Goal: Task Accomplishment & Management: Use online tool/utility

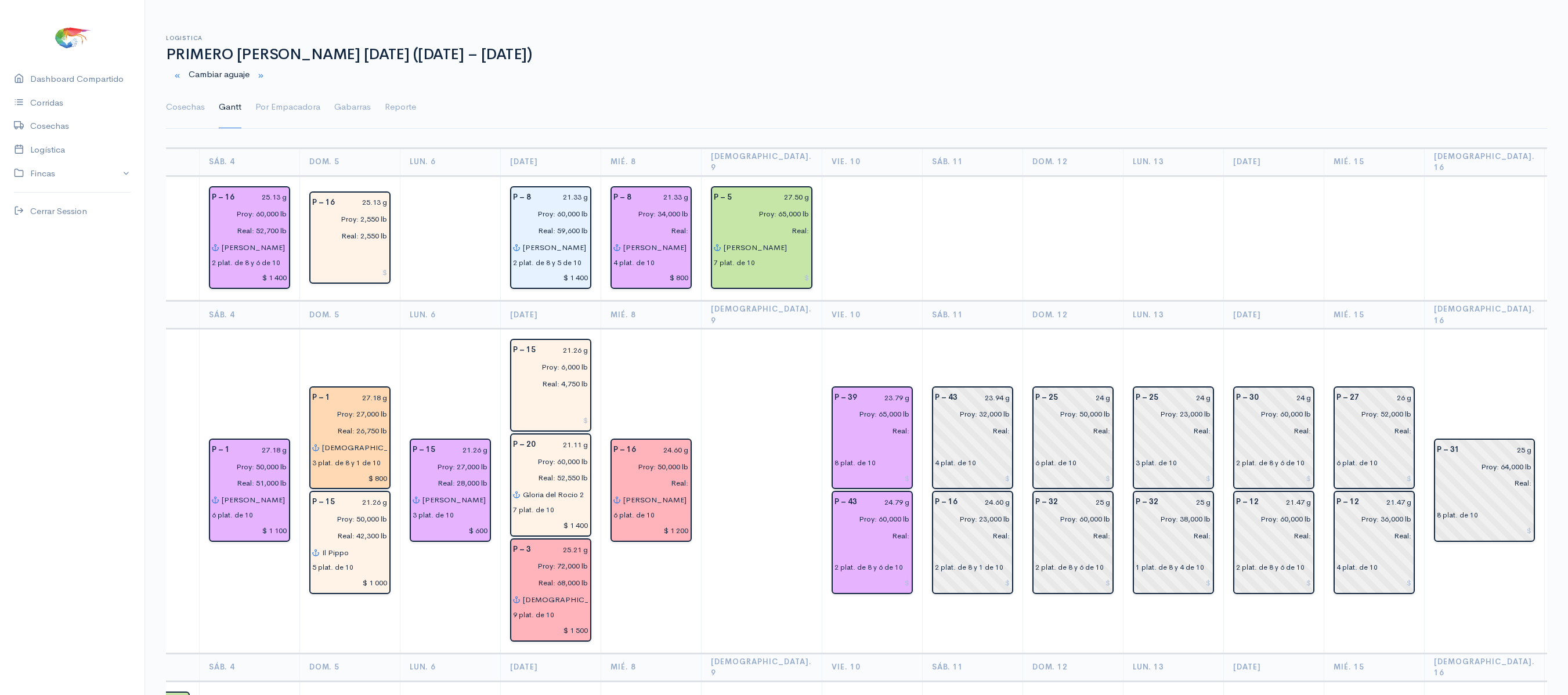
drag, startPoint x: 176, startPoint y: 100, endPoint x: 881, endPoint y: 114, distance: 705.1
click at [176, 100] on link "Cosechas" at bounding box center [186, 107] width 39 height 42
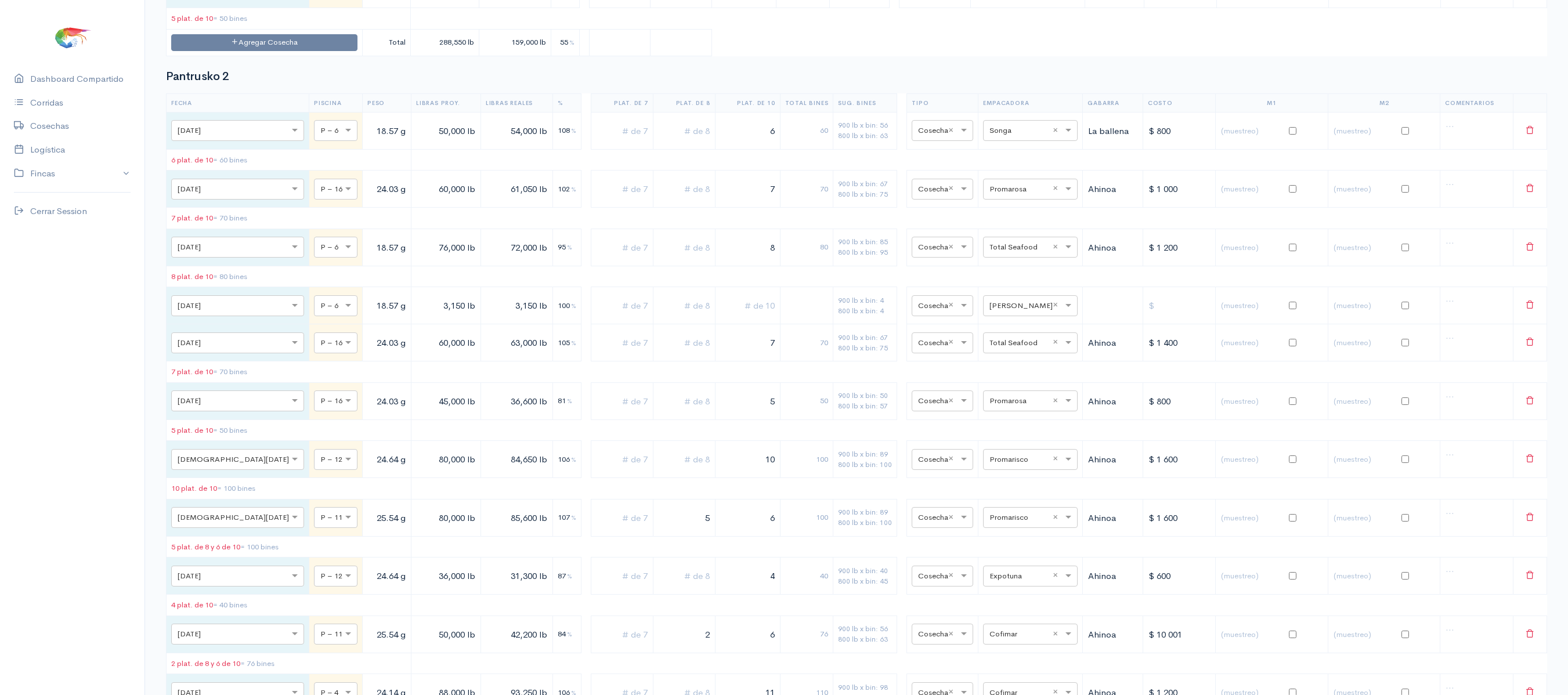
scroll to position [4646, 0]
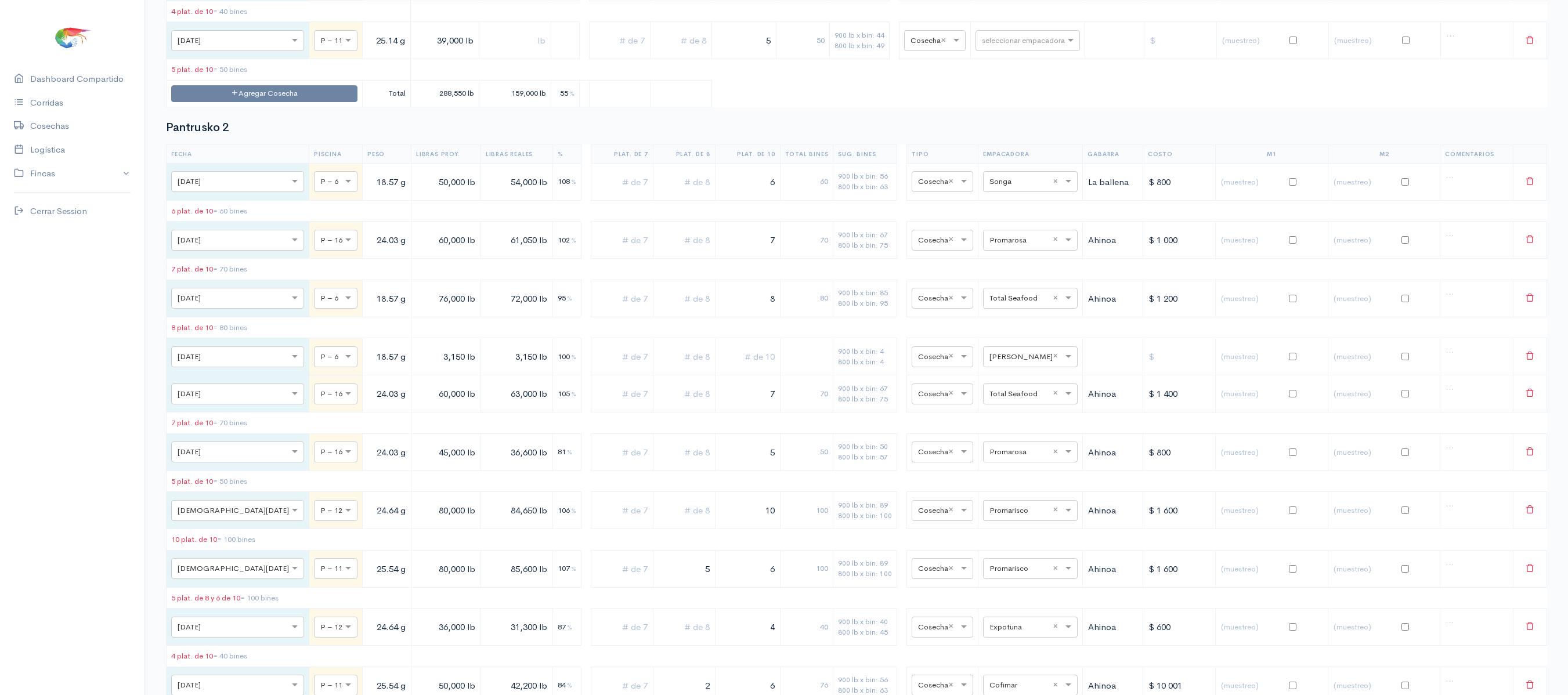
drag, startPoint x: 730, startPoint y: 160, endPoint x: 828, endPoint y: 138, distance: 100.4
type input "2"
drag, startPoint x: 750, startPoint y: 166, endPoint x: 822, endPoint y: 167, distance: 72.0
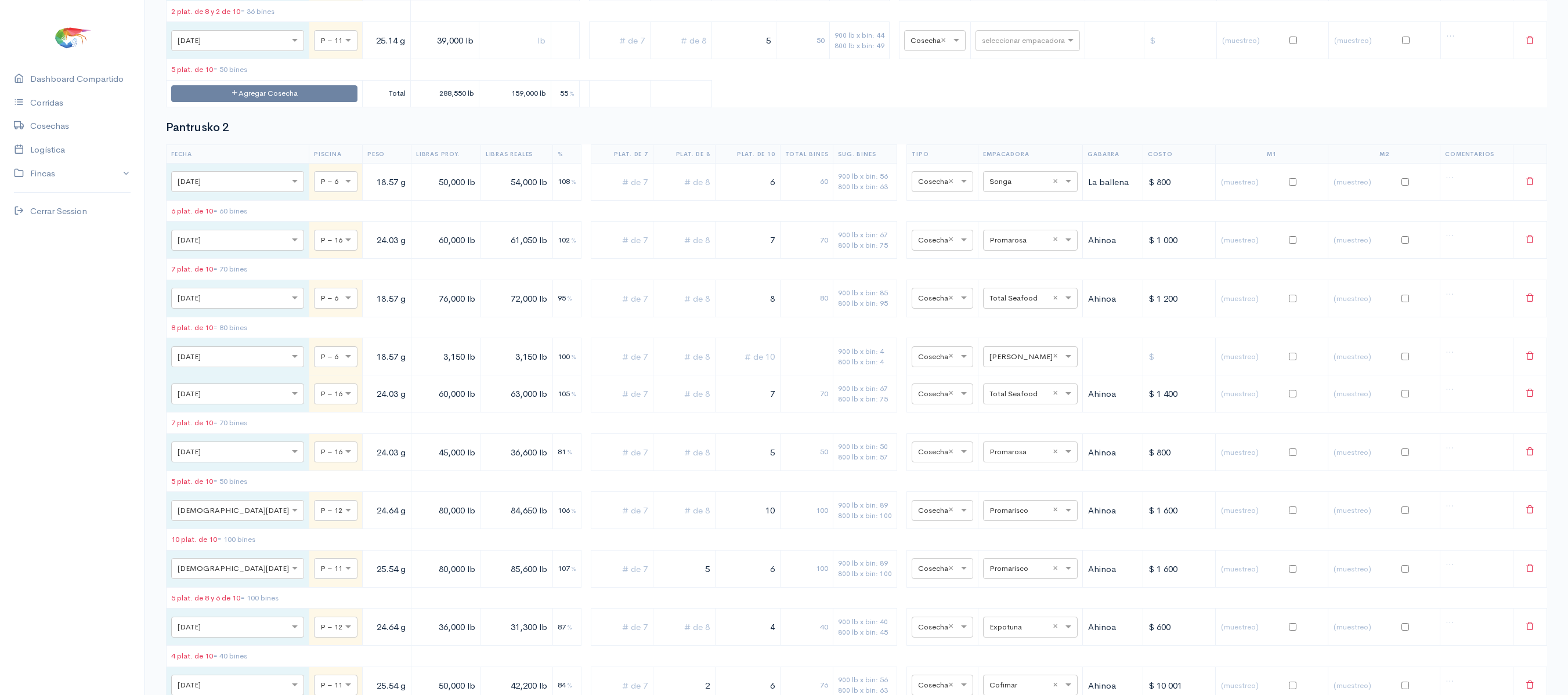
drag, startPoint x: 673, startPoint y: 175, endPoint x: 691, endPoint y: 169, distance: 19.0
drag, startPoint x: 679, startPoint y: 165, endPoint x: 708, endPoint y: 170, distance: 29.4
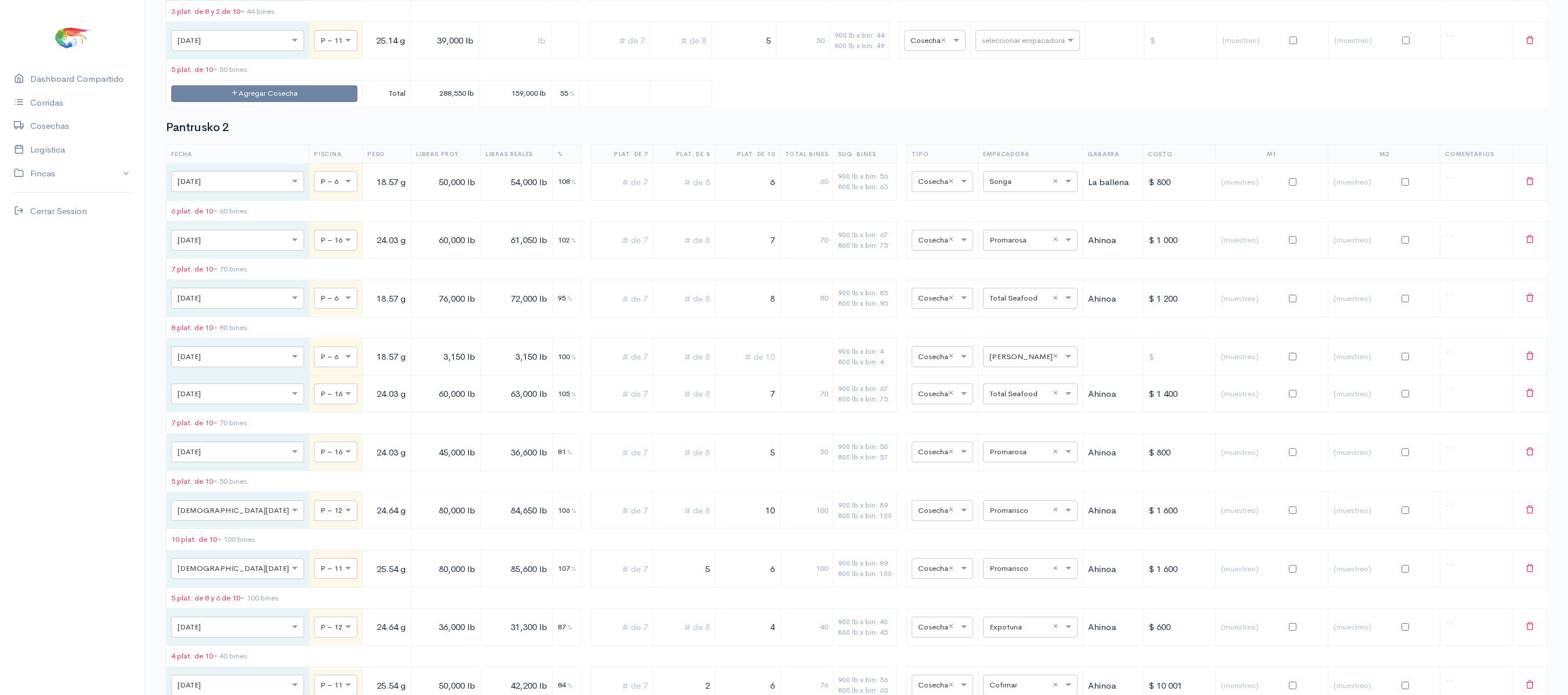
type input "3"
drag, startPoint x: 752, startPoint y: 167, endPoint x: 805, endPoint y: 160, distance: 53.5
type input "1"
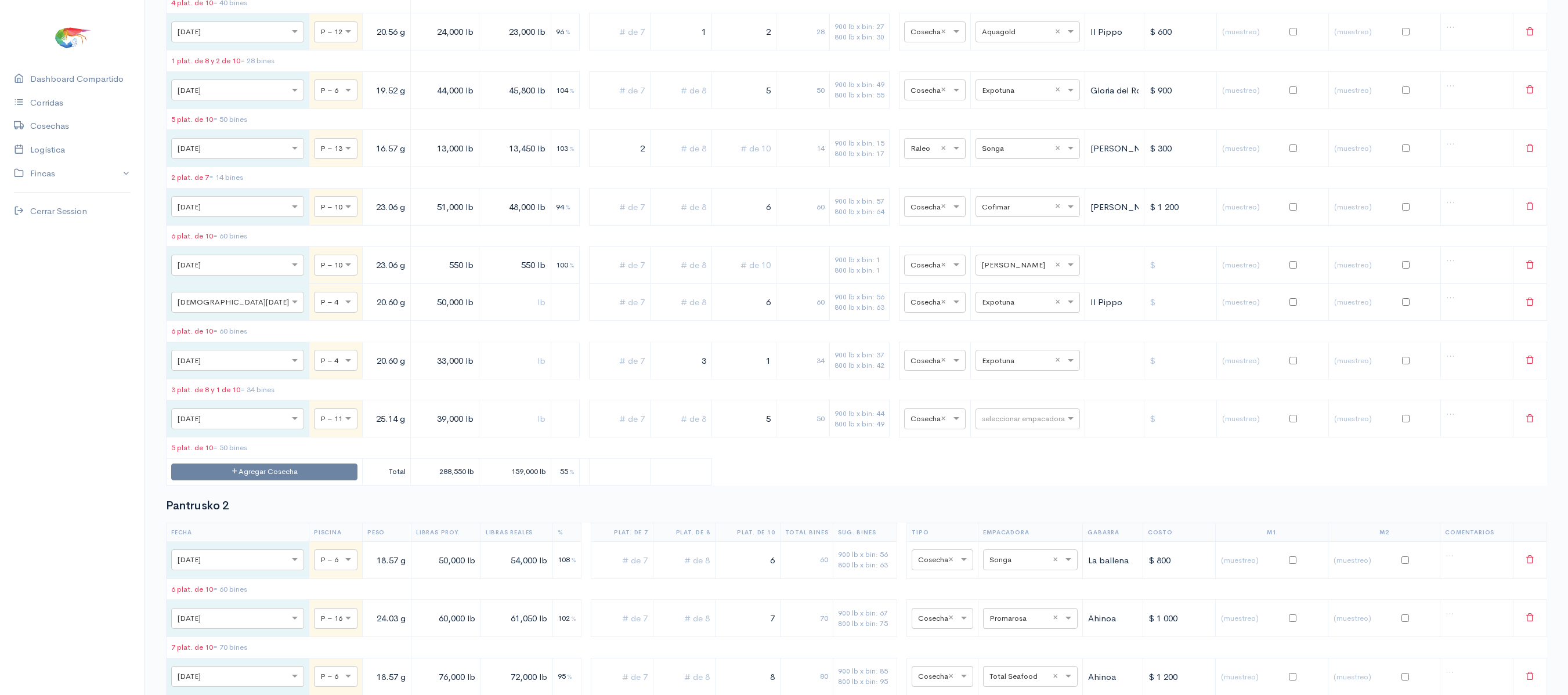
scroll to position [4269, 0]
click at [985, 370] on div "seleccionar empacadora × Expotuna ×" at bounding box center [1028, 359] width 104 height 20
click at [1003, 652] on span "Ceaexport" at bounding box center [991, 649] width 42 height 11
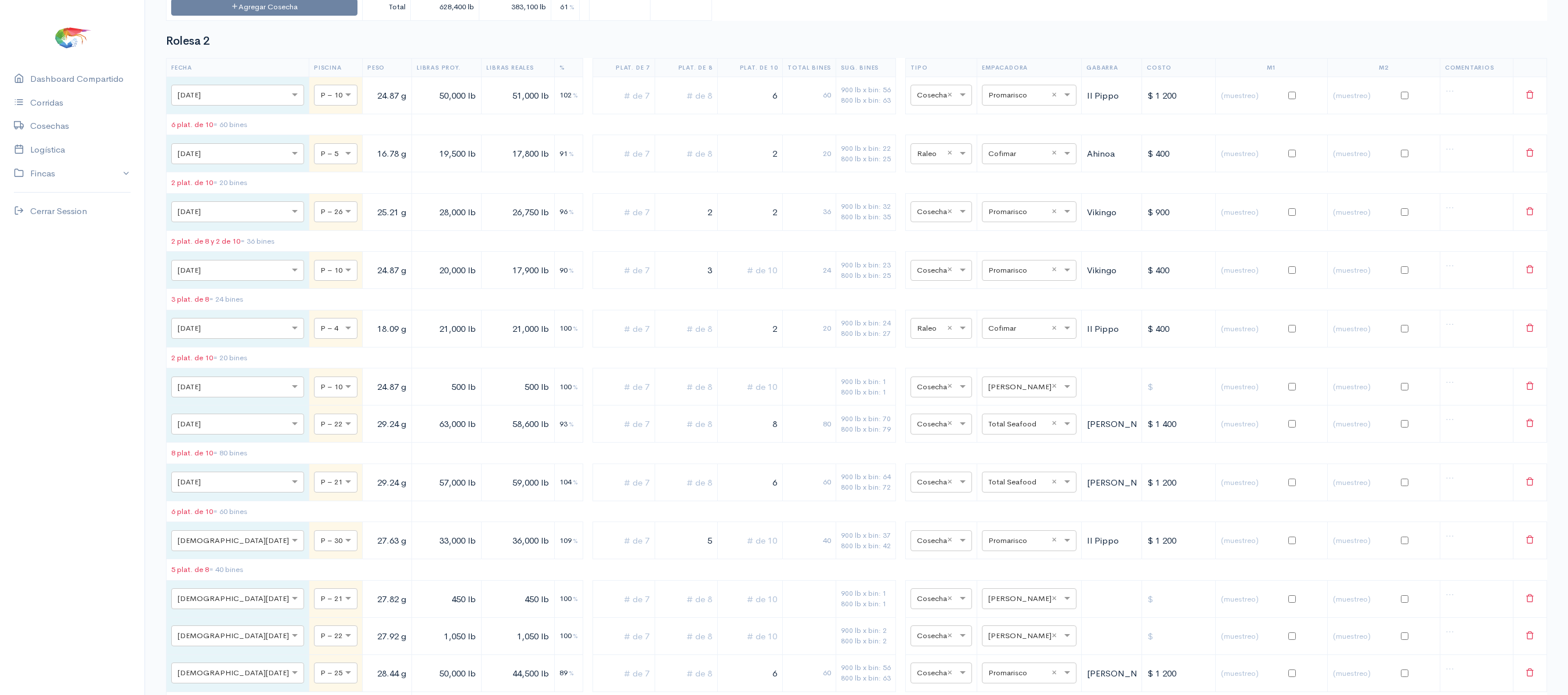
scroll to position [8080, 0]
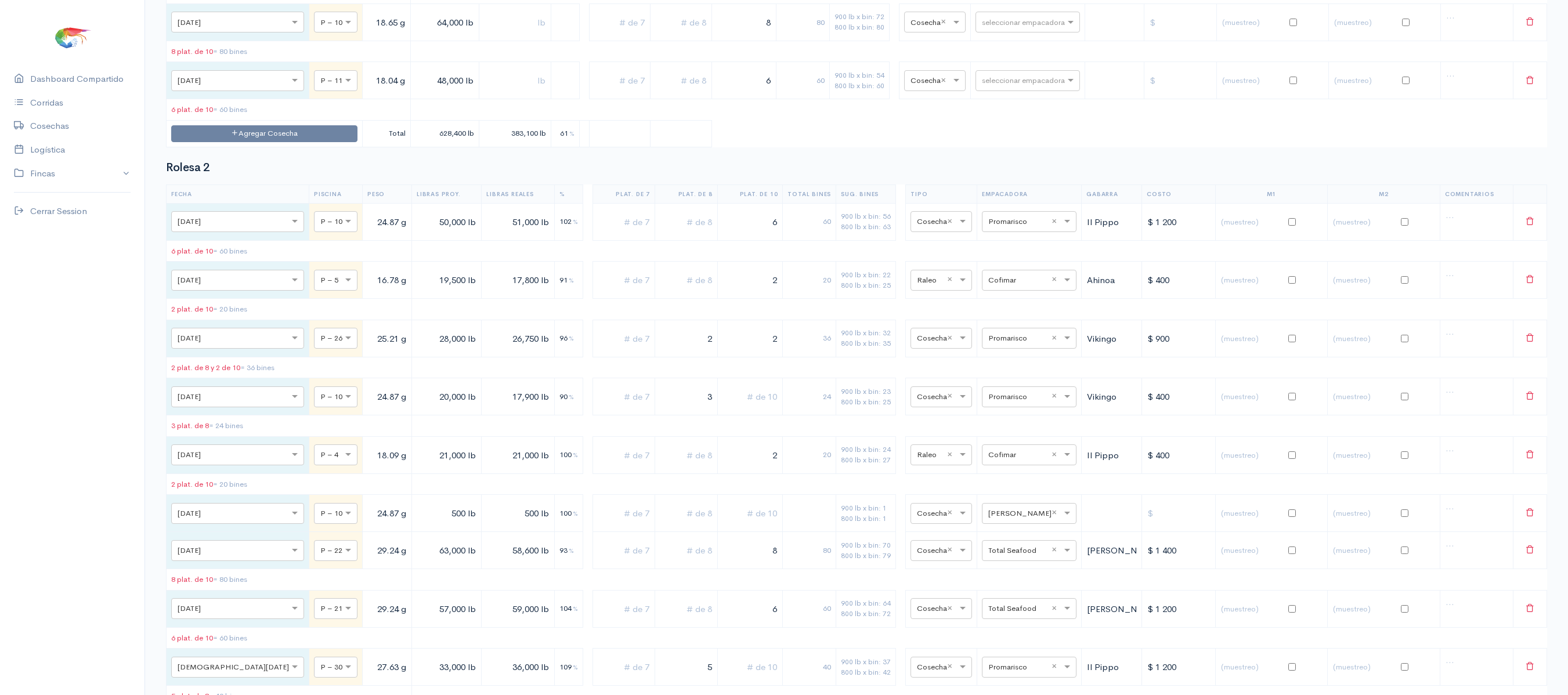
type input "cof"
click at [1008, 303] on div "Cofimar" at bounding box center [1016, 301] width 104 height 22
click at [839, 41] on td "900 lb x bin: 72 800 lb x bin: 80" at bounding box center [860, 22] width 60 height 37
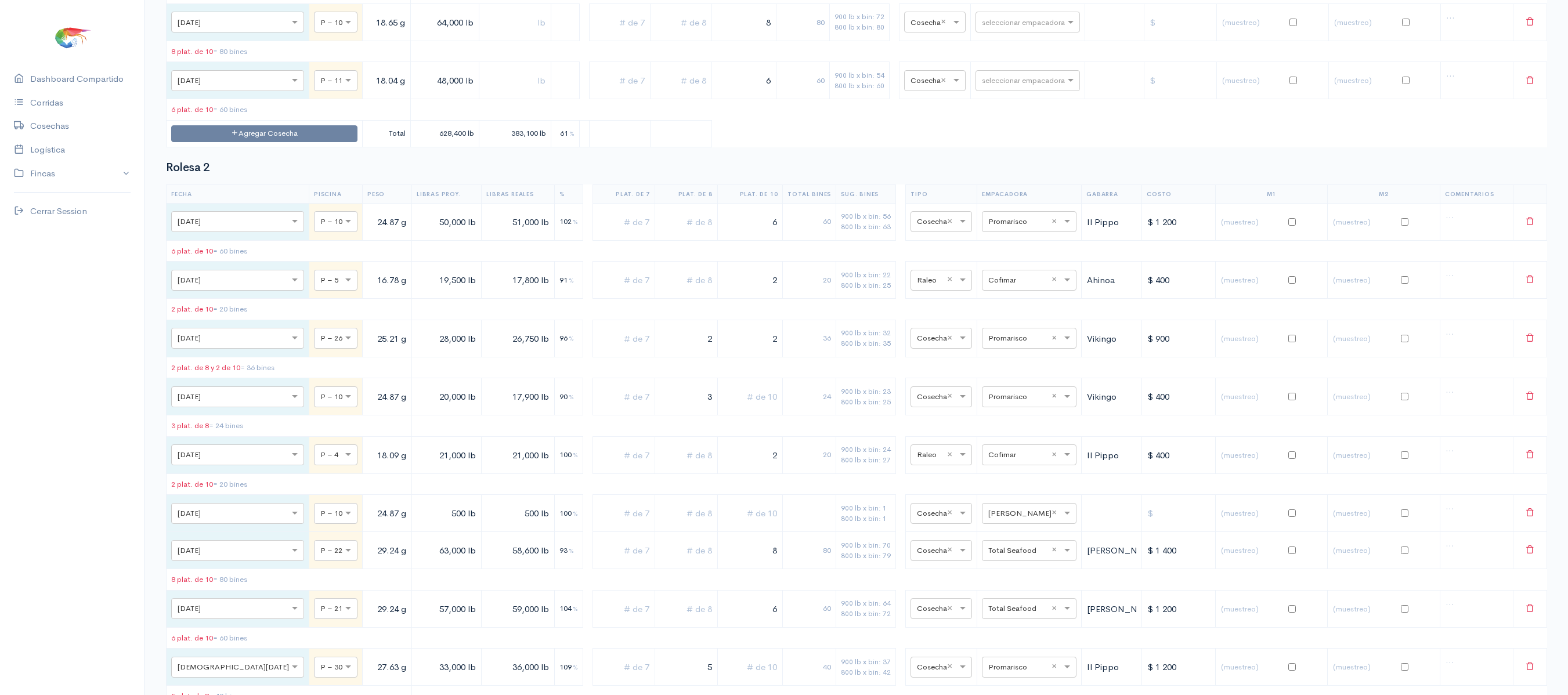
drag, startPoint x: 744, startPoint y: 284, endPoint x: 790, endPoint y: 279, distance: 46.3
type input "6"
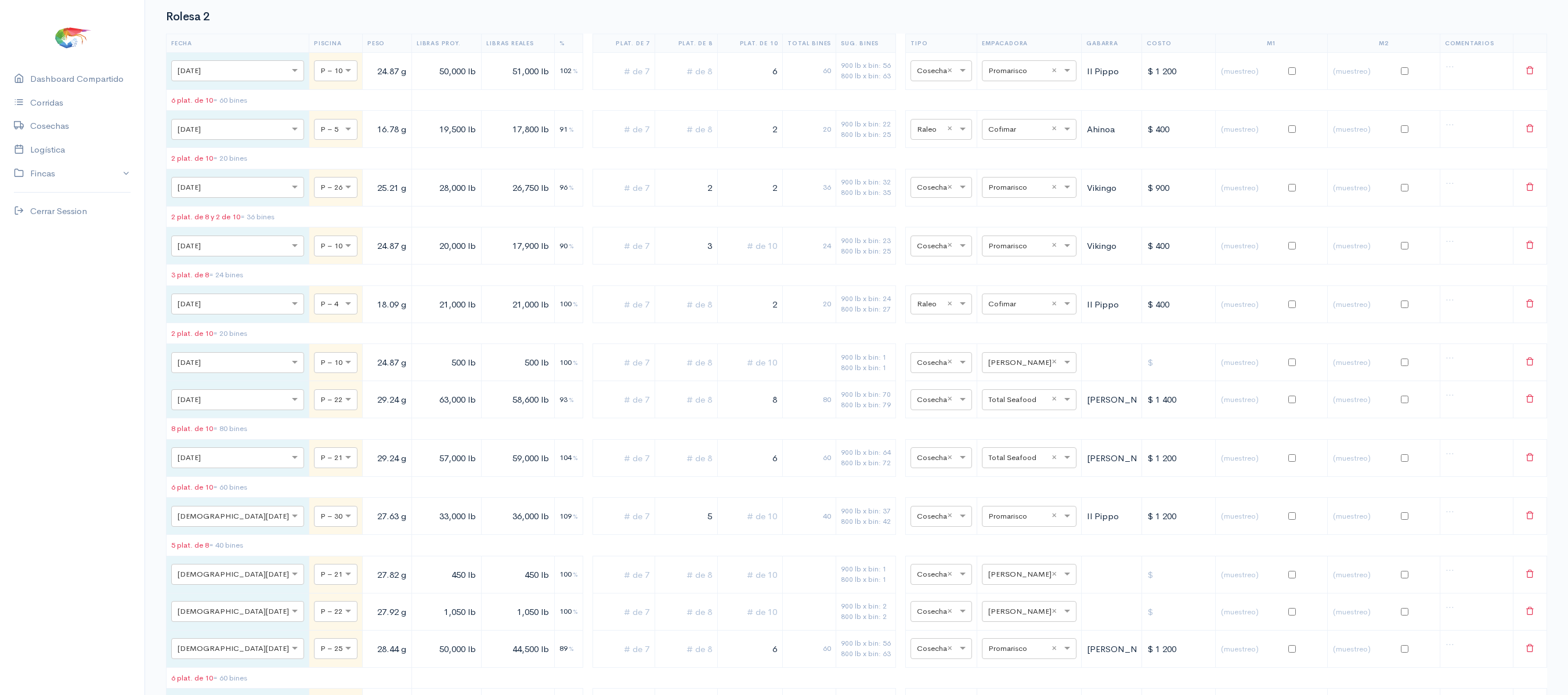
scroll to position [8227, 0]
type input "2"
drag, startPoint x: 739, startPoint y: 134, endPoint x: 814, endPoint y: 121, distance: 76.1
drag, startPoint x: 814, startPoint y: 121, endPoint x: 595, endPoint y: 141, distance: 219.9
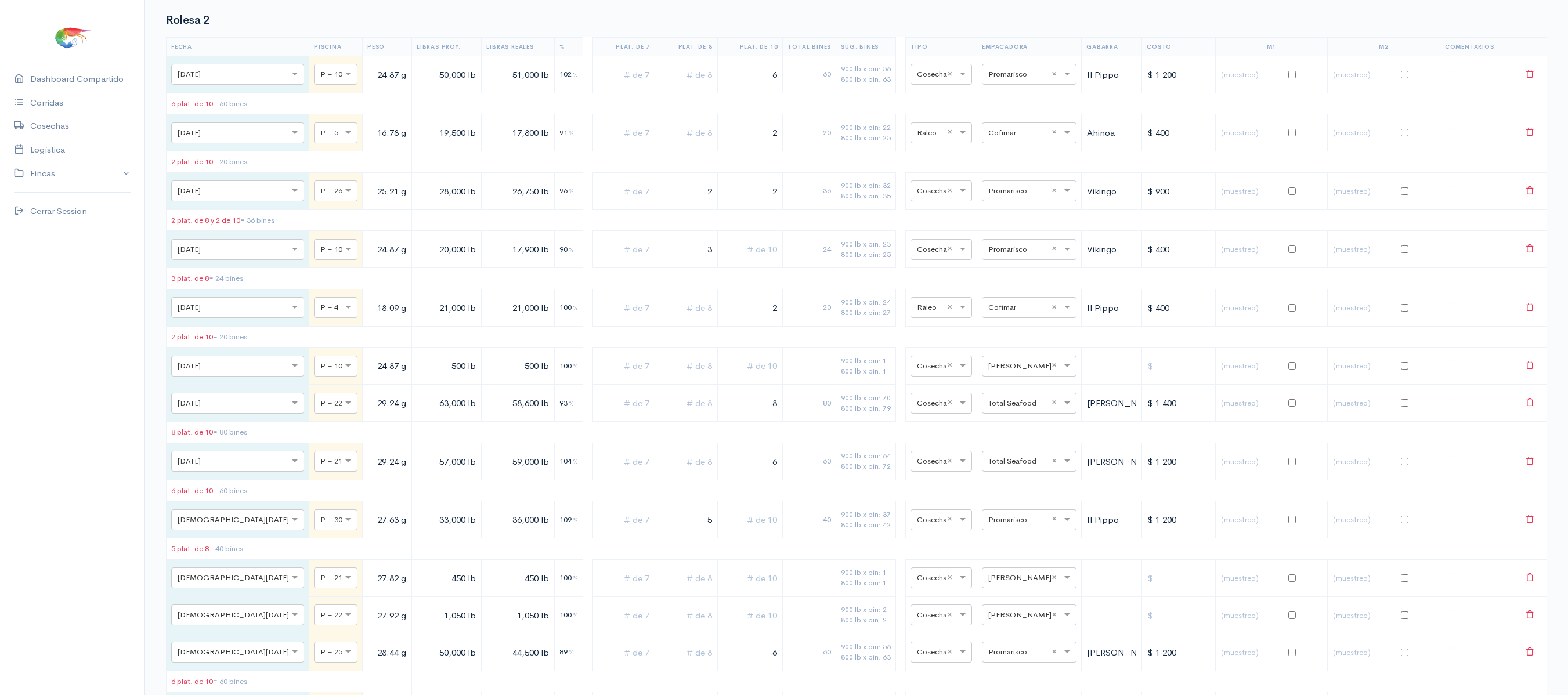
drag, startPoint x: 659, startPoint y: 129, endPoint x: 866, endPoint y: 108, distance: 208.1
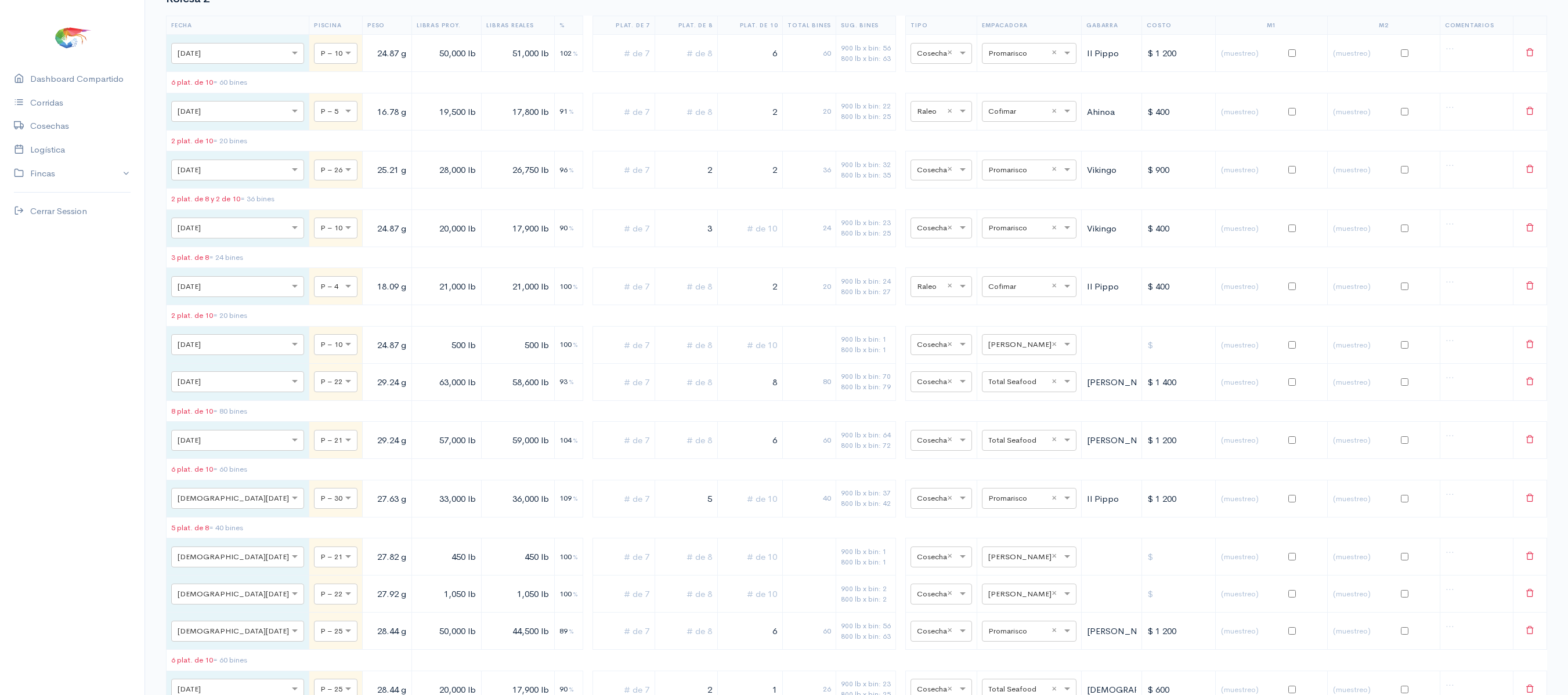
drag, startPoint x: 866, startPoint y: 108, endPoint x: 744, endPoint y: 118, distance: 122.4
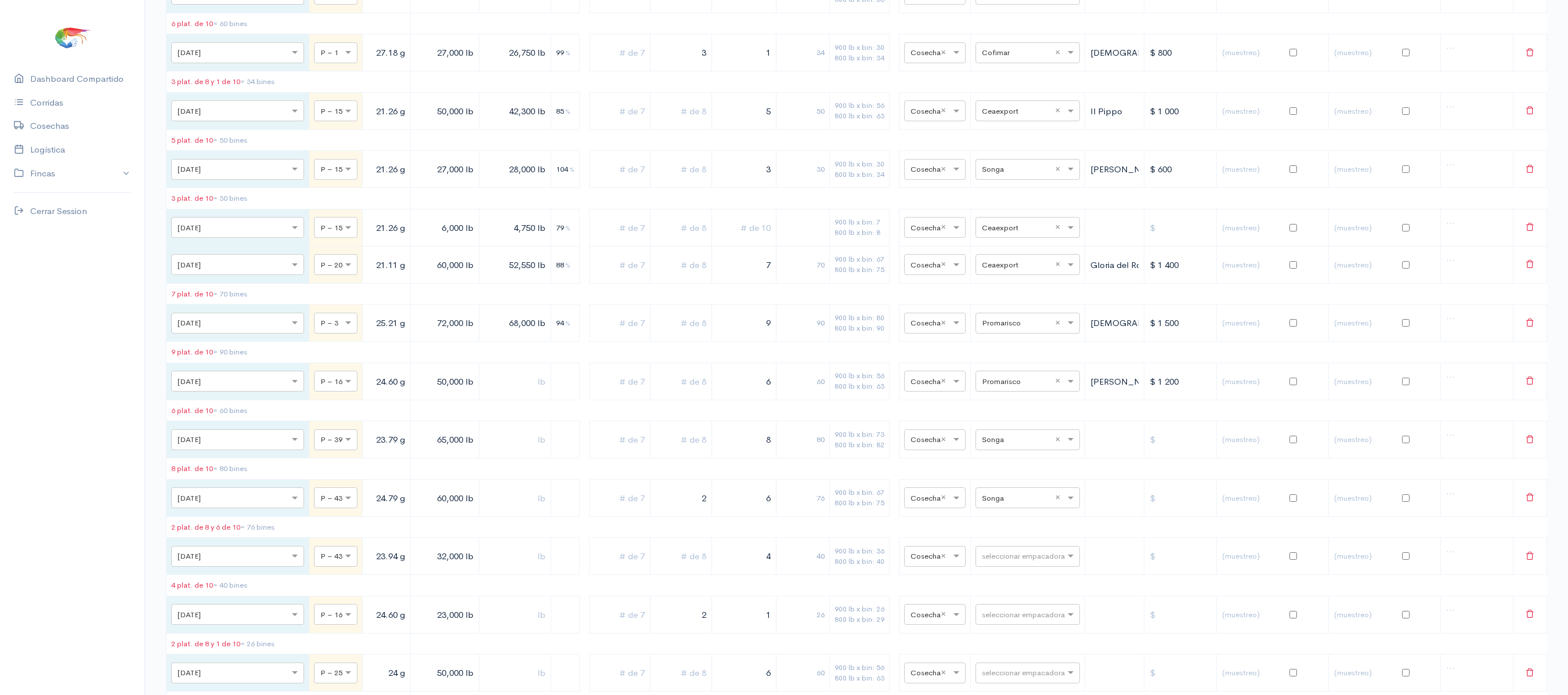
scroll to position [0, 0]
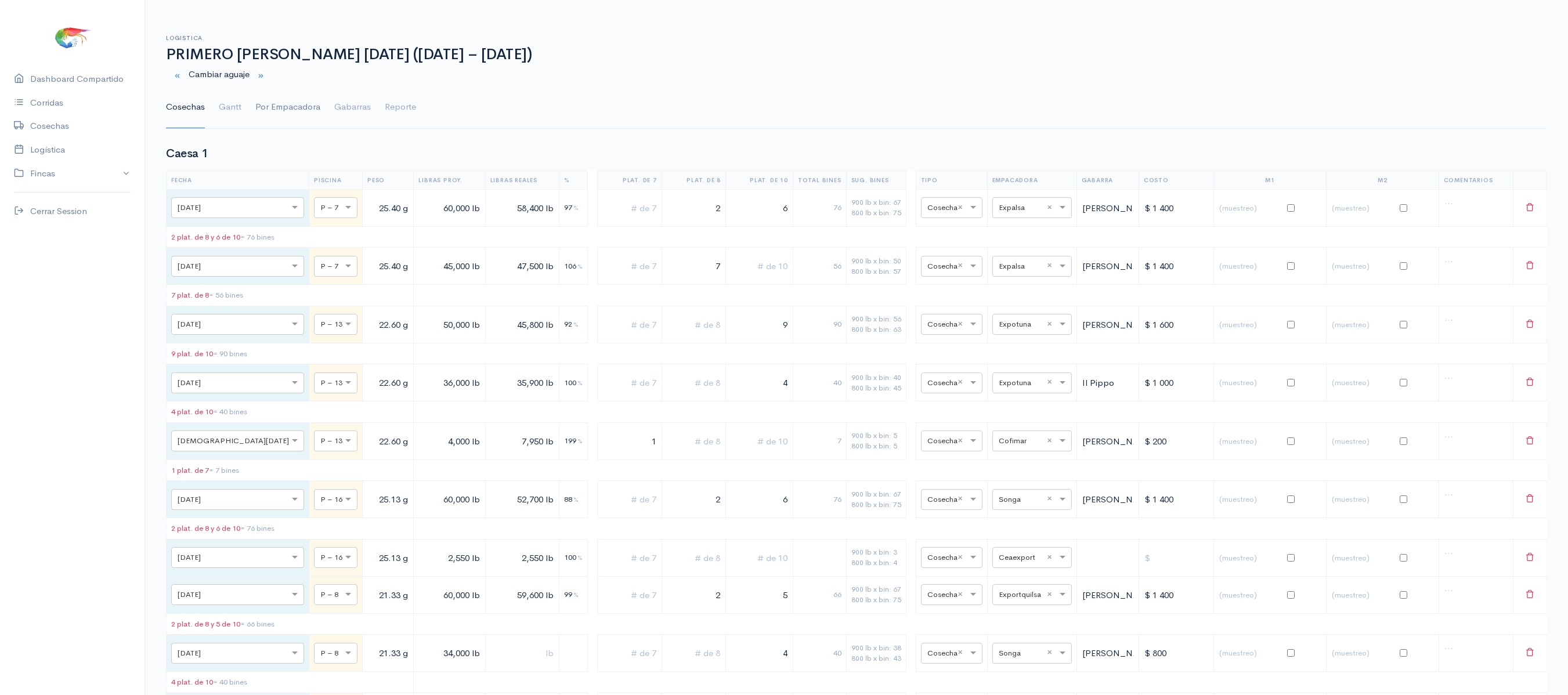
type input "8"
click at [270, 123] on link "Por Empacadora" at bounding box center [288, 107] width 65 height 42
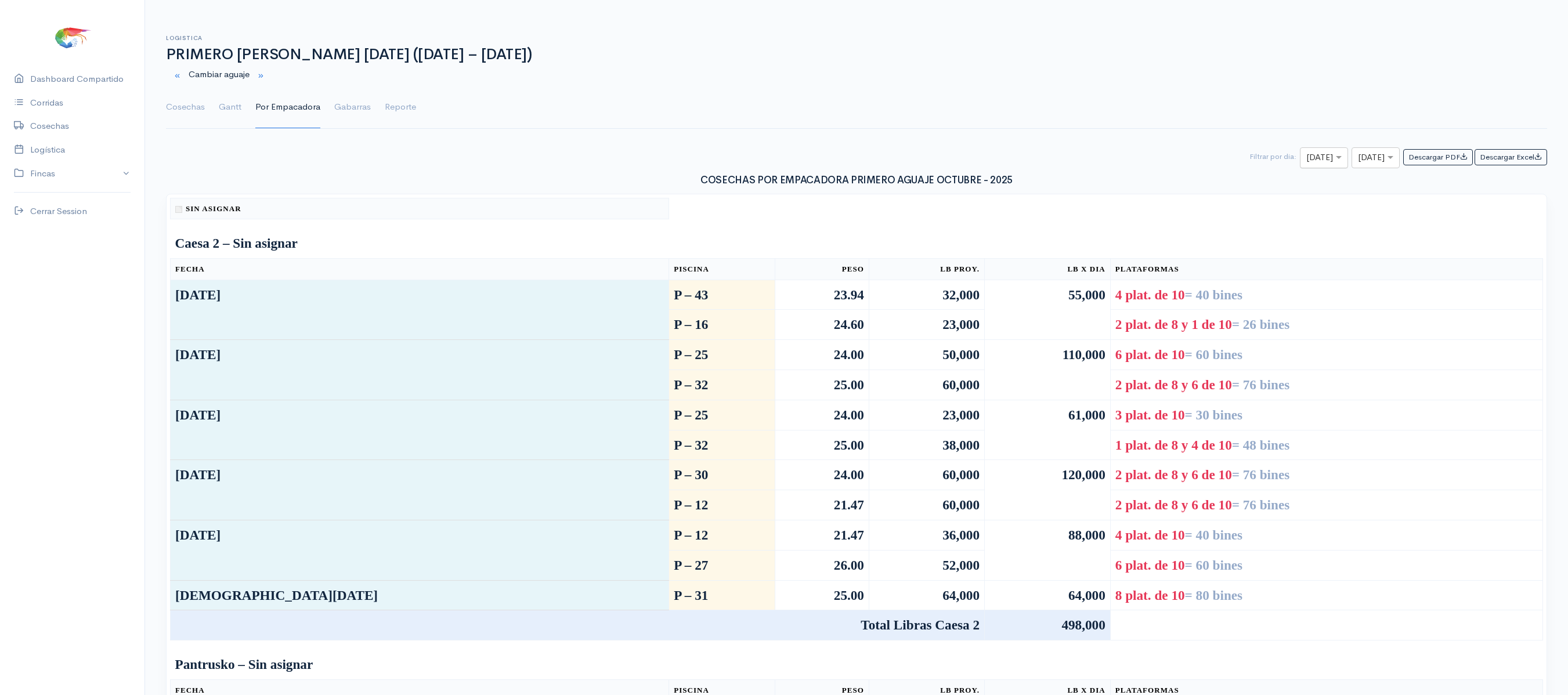
click at [1306, 165] on input "text" at bounding box center [1314, 158] width 15 height 15
type input "9"
drag, startPoint x: 1282, startPoint y: 166, endPoint x: 1278, endPoint y: 184, distance: 18.4
type input "9"
drag, startPoint x: 1278, startPoint y: 184, endPoint x: 1284, endPoint y: 196, distance: 13.4
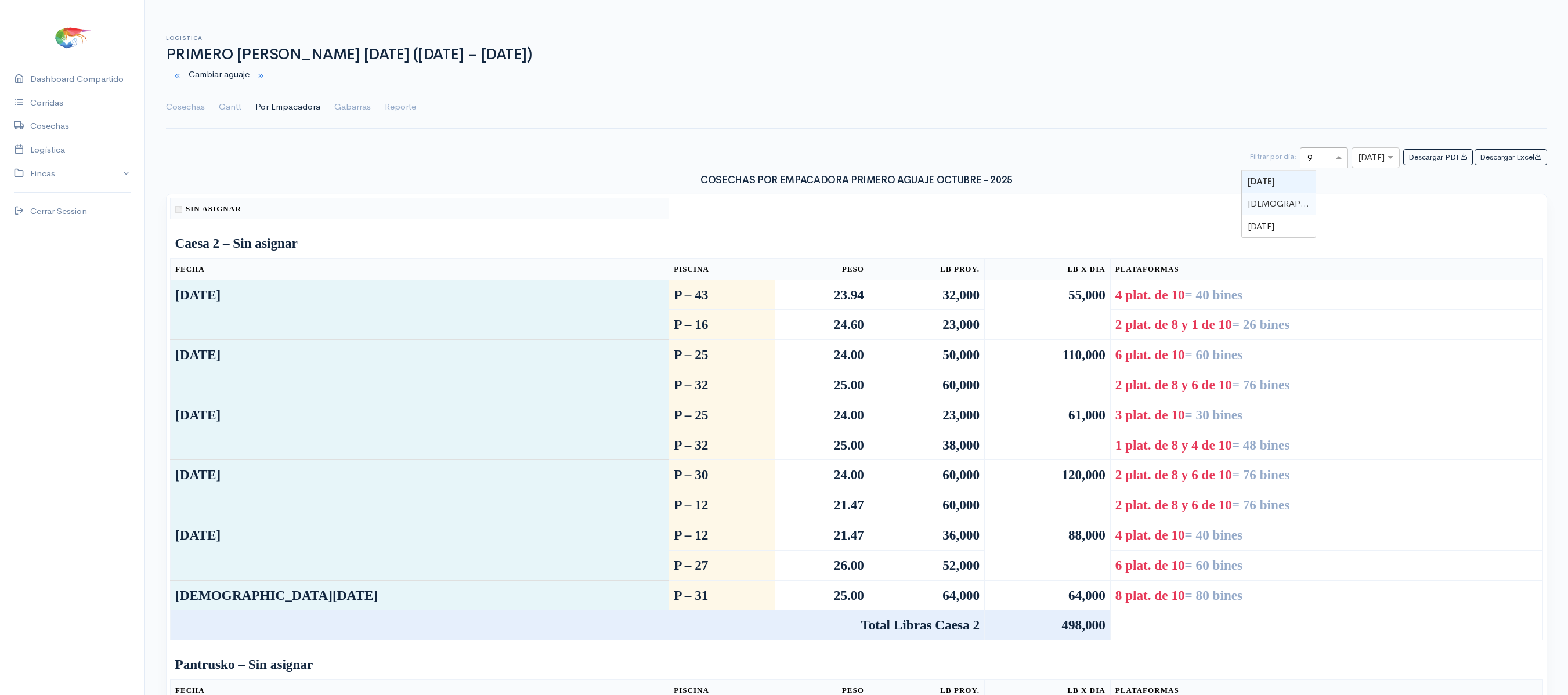
click at [1284, 196] on div "[DEMOGRAPHIC_DATA][DATE]" at bounding box center [1278, 204] width 73 height 22
click at [1265, 169] on div "× [DATE]" at bounding box center [1274, 157] width 147 height 20
type input "10"
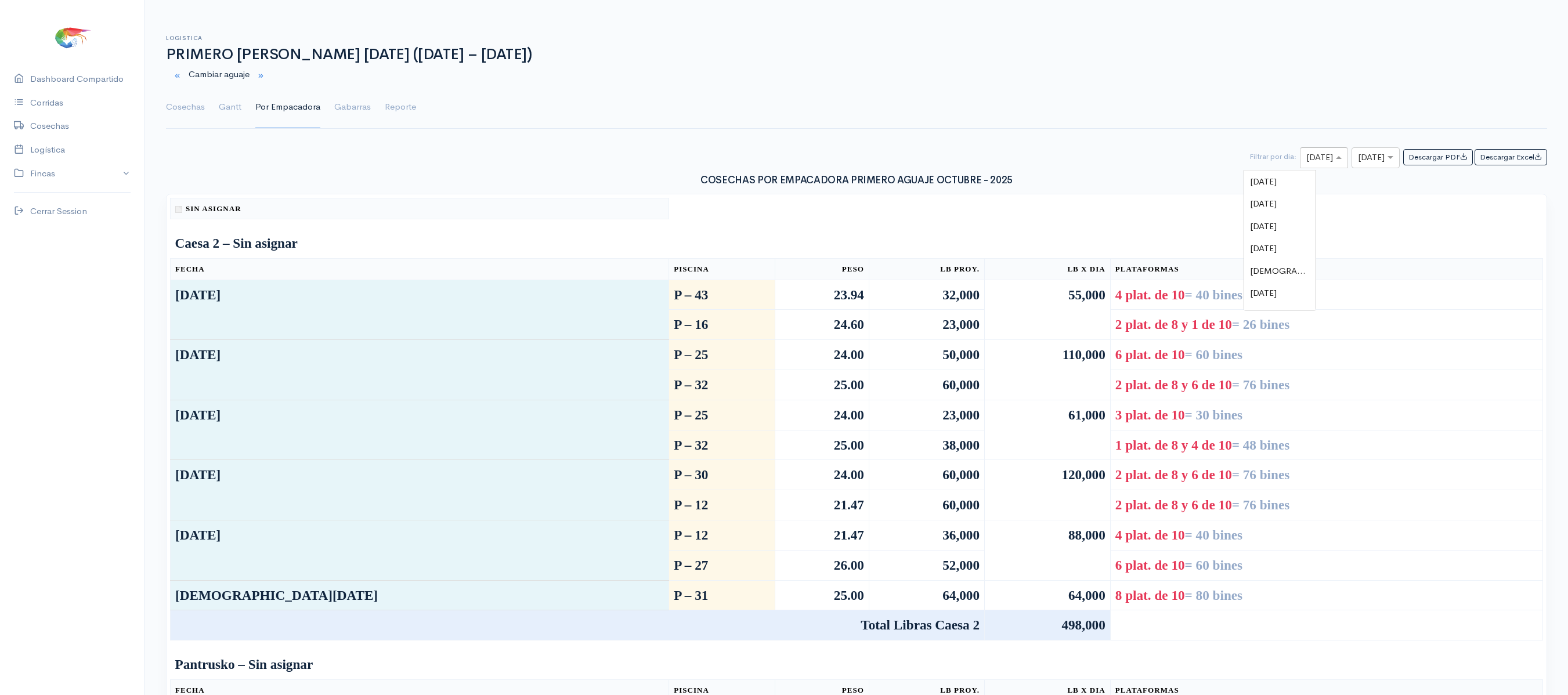
scroll to position [268, 0]
drag, startPoint x: 1265, startPoint y: 169, endPoint x: 1374, endPoint y: 156, distance: 109.8
type input "10"
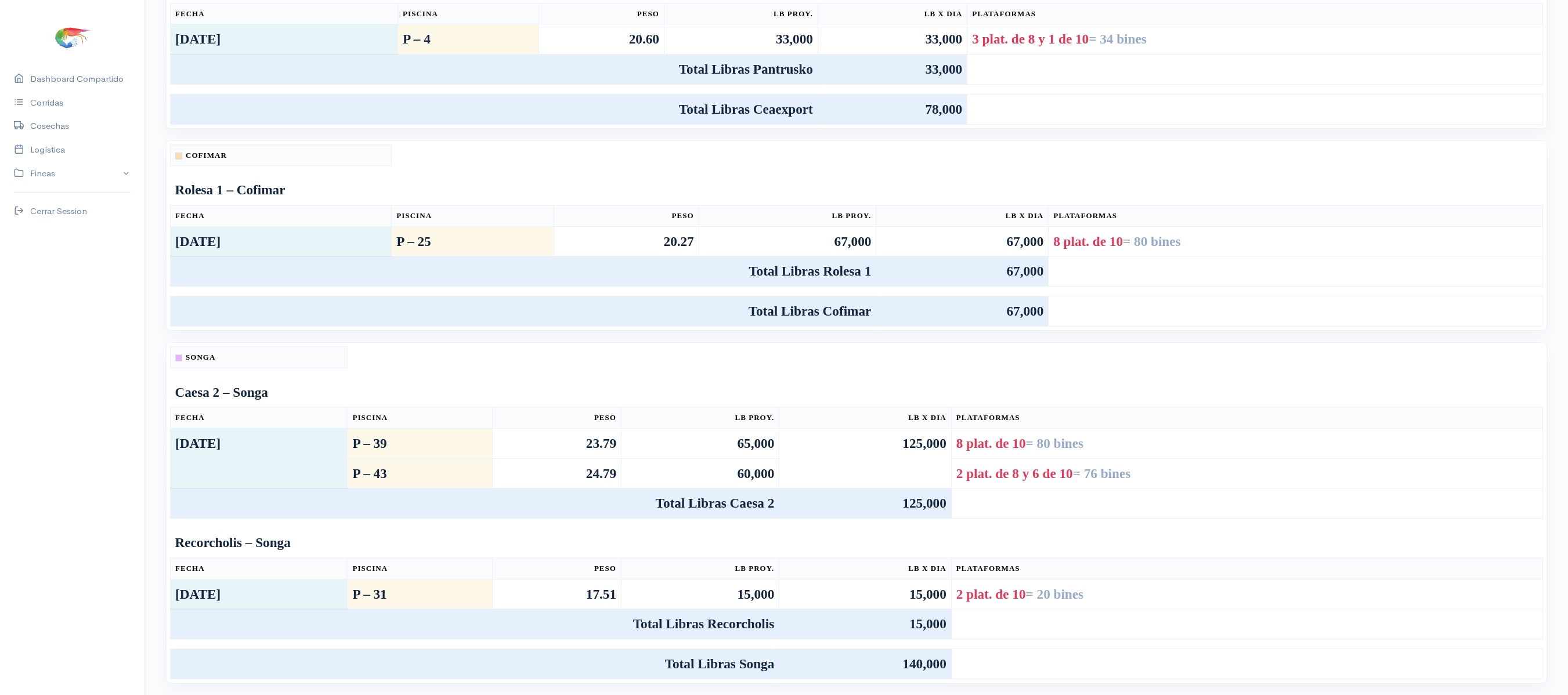
scroll to position [132, 0]
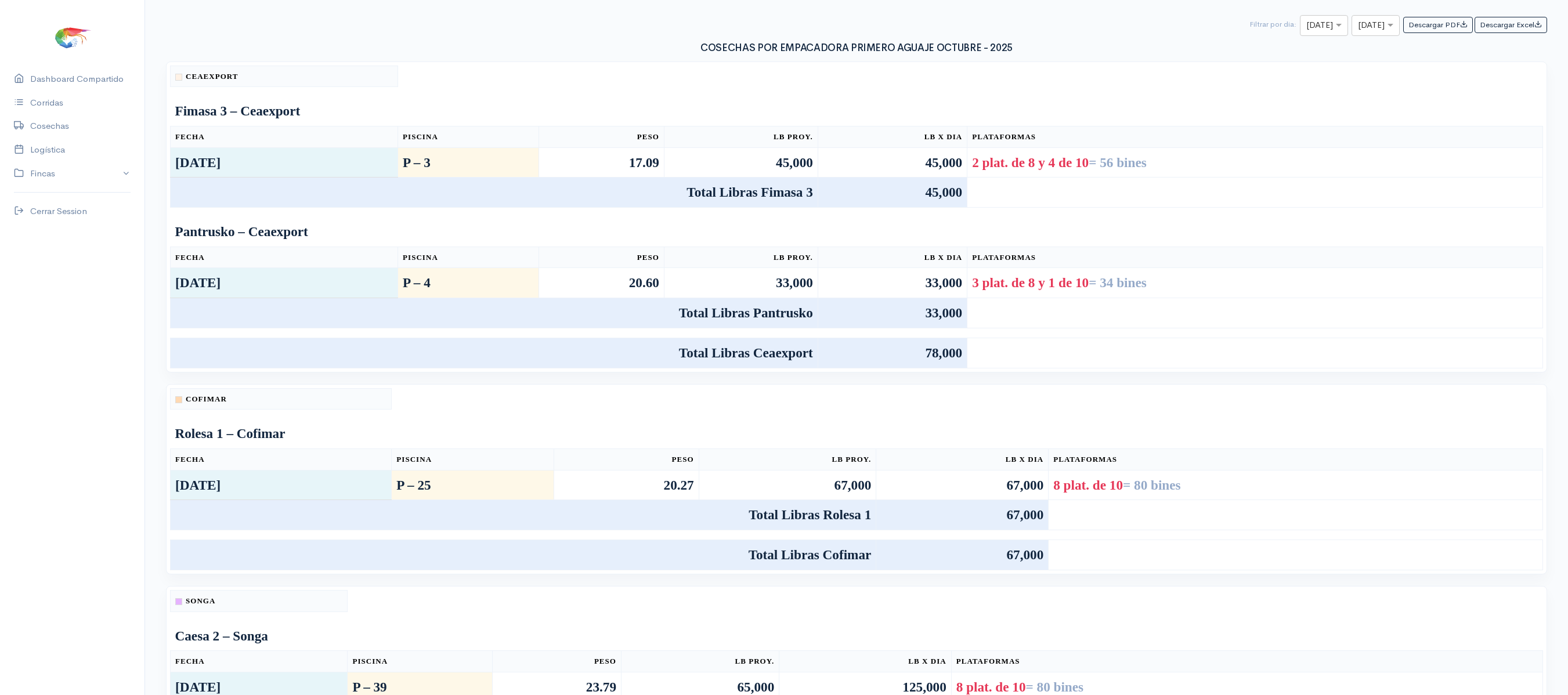
click at [382, 47] on h3 "COSECHAS POR EMPACADORA PRIMERO AGUAJE OCTUBRE - 2025" at bounding box center [857, 48] width 1382 height 11
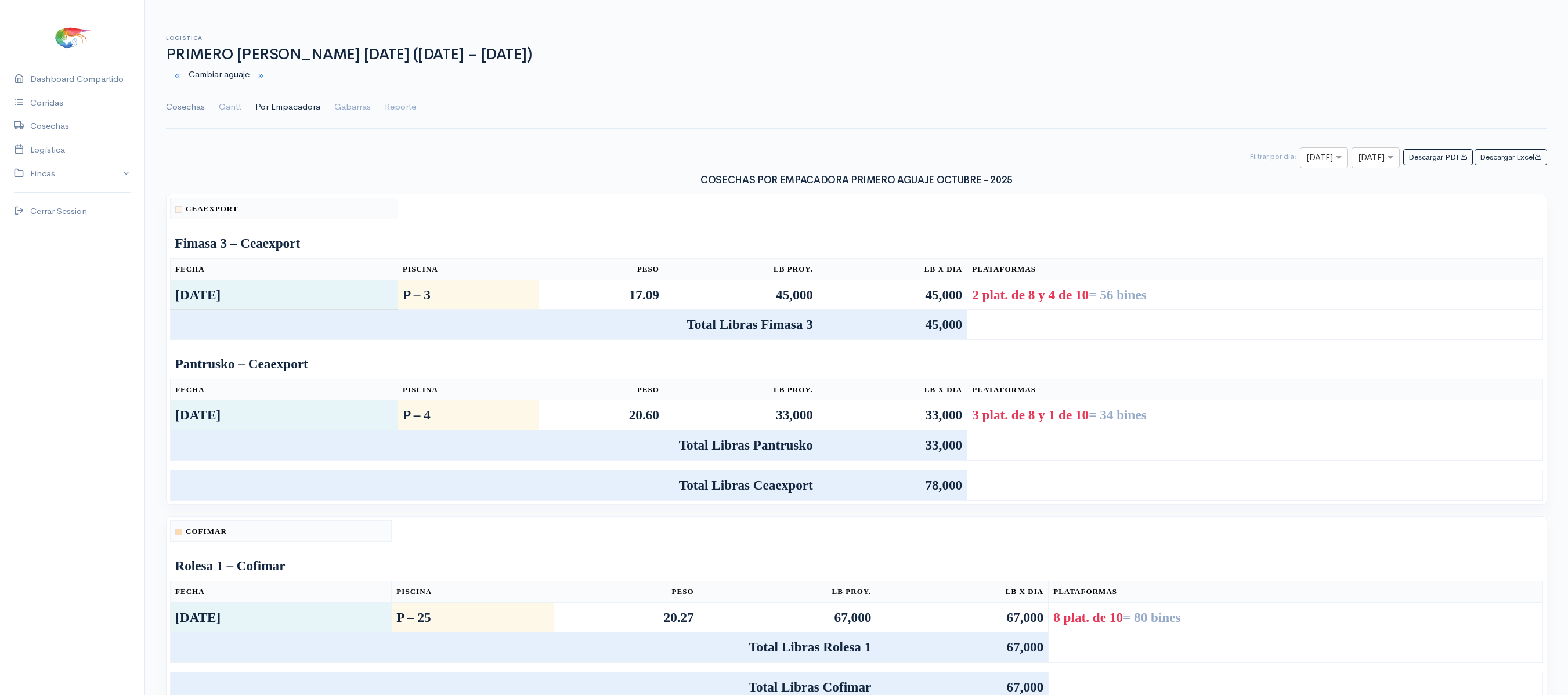
click at [184, 113] on link "Cosechas" at bounding box center [186, 107] width 39 height 42
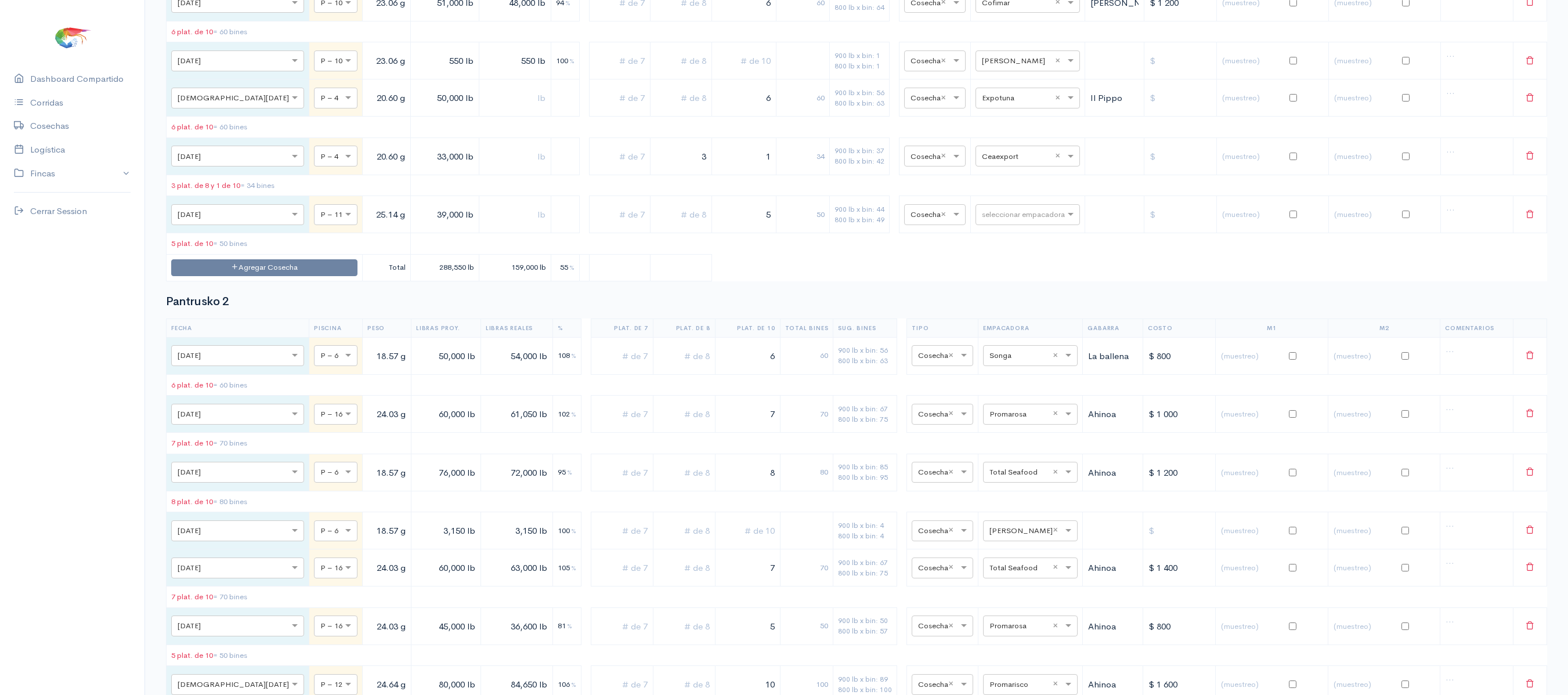
scroll to position [4473, 0]
click at [1003, 160] on input "text" at bounding box center [1017, 155] width 71 height 13
type input "EX"
click at [989, 375] on div "Expotuna" at bounding box center [1017, 385] width 104 height 22
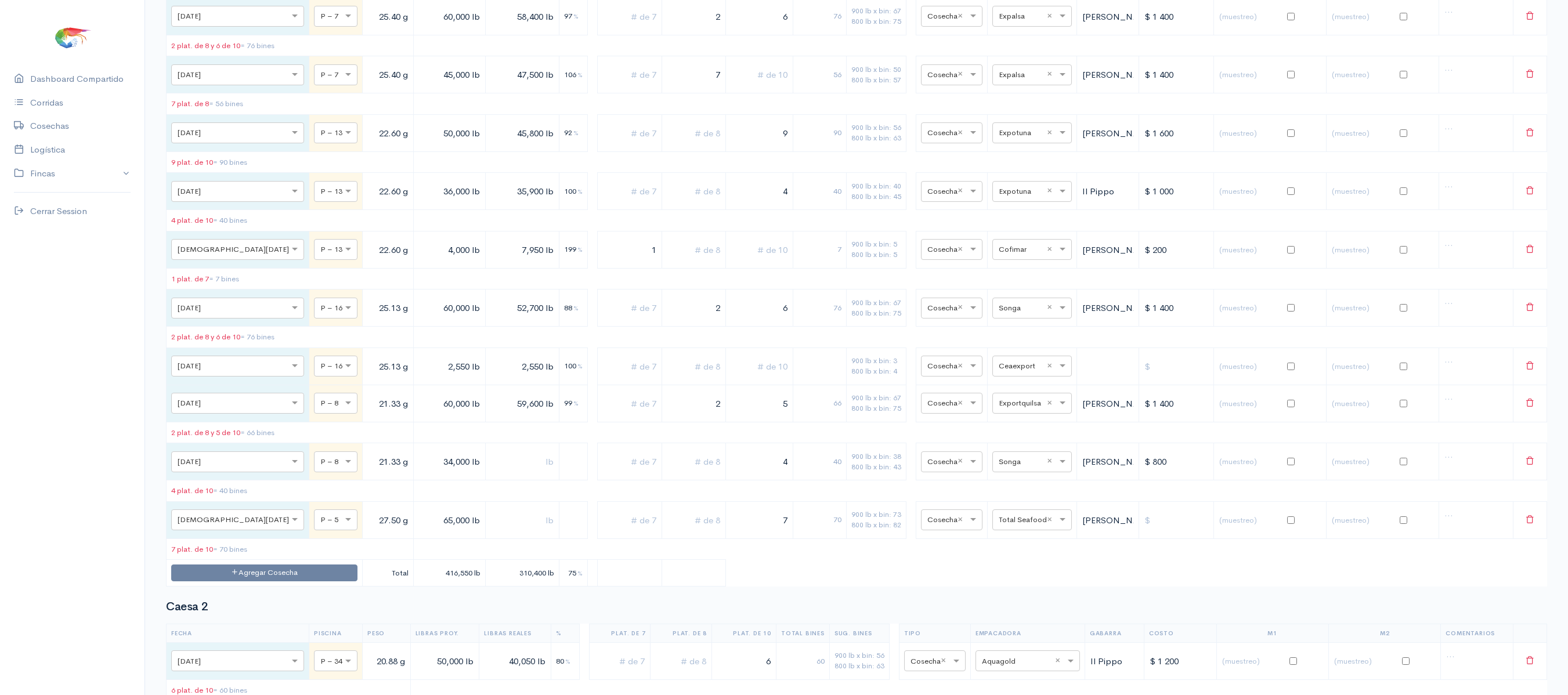
scroll to position [0, 0]
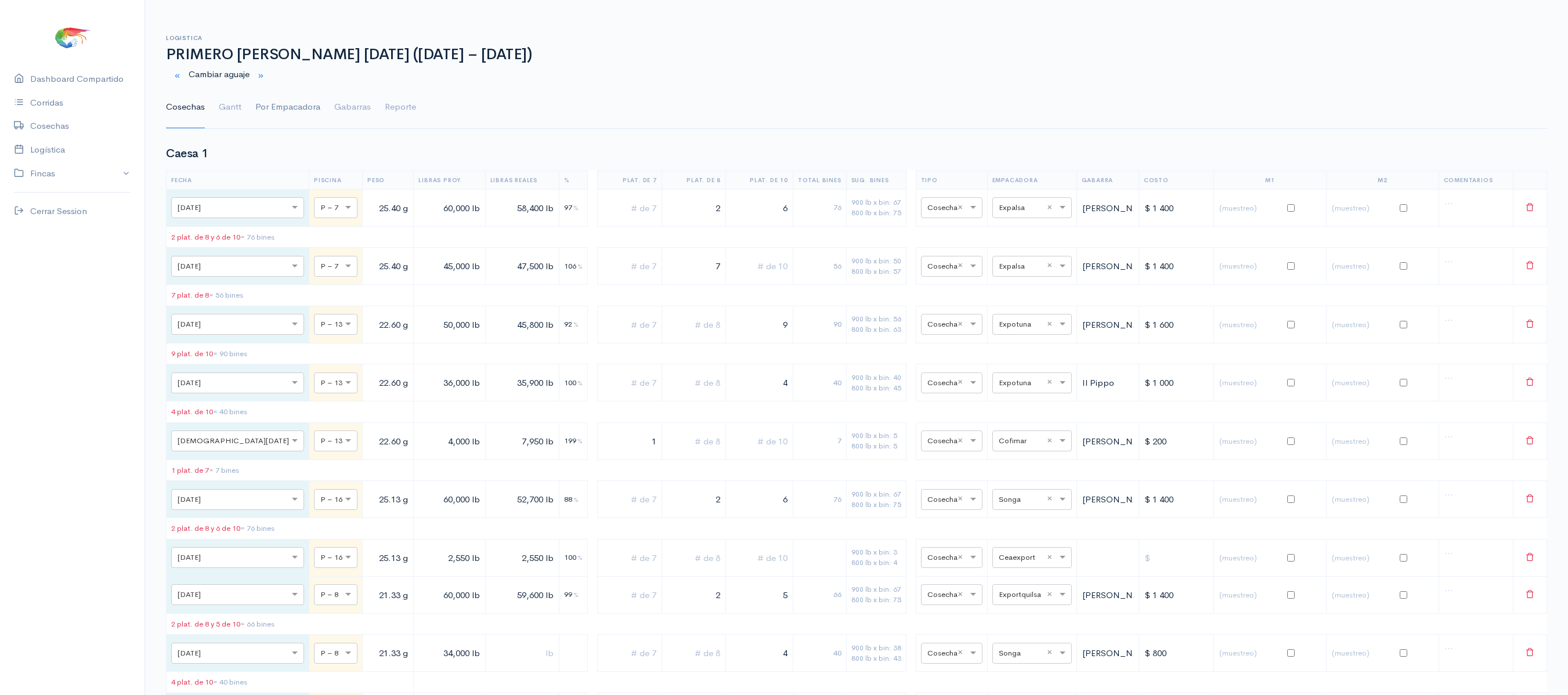
click at [308, 124] on link "Por Empacadora" at bounding box center [288, 107] width 65 height 42
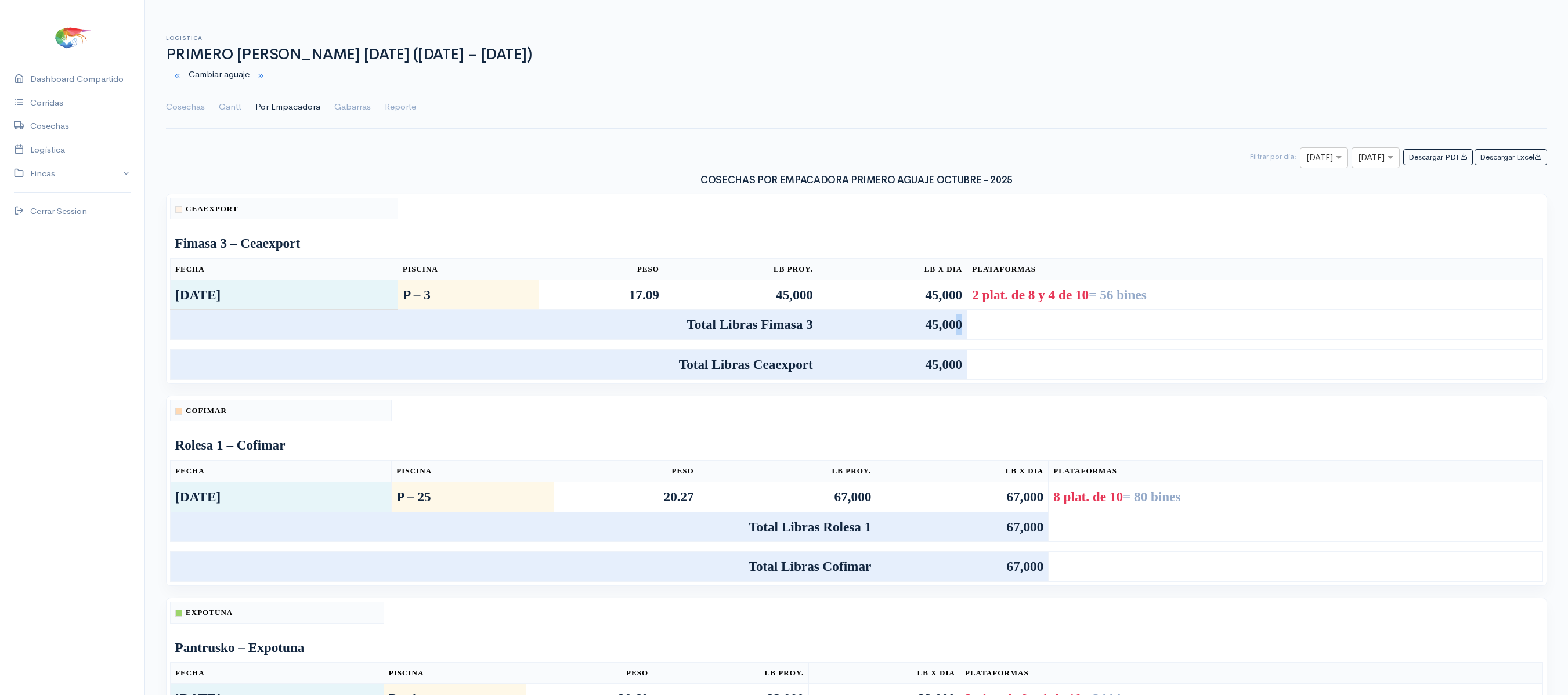
drag, startPoint x: 937, startPoint y: 323, endPoint x: 1054, endPoint y: 362, distance: 123.3
click at [1054, 362] on table "Ceaexport Fimasa 3 – Ceaexport Fecha Piscina Peso Lb Proy. Lb x Dia Plataformas…" at bounding box center [856, 288] width 1373 height 182
